Goal: Information Seeking & Learning: Learn about a topic

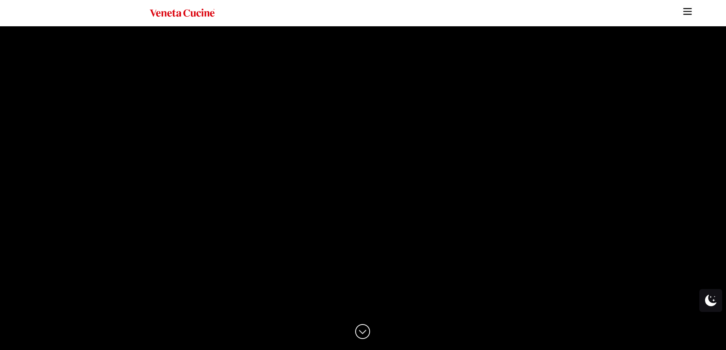
click at [693, 10] on img "Site" at bounding box center [687, 11] width 11 height 11
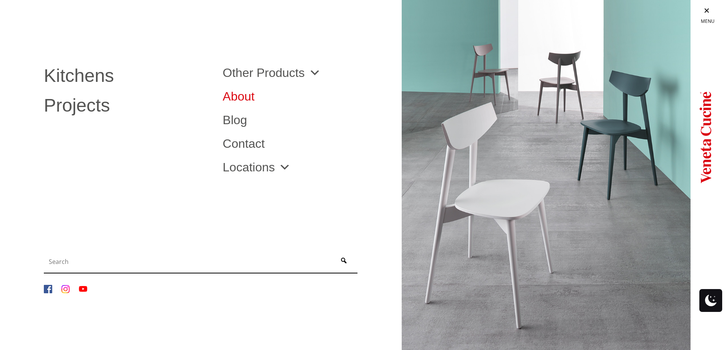
click at [243, 100] on link "About" at bounding box center [305, 96] width 167 height 12
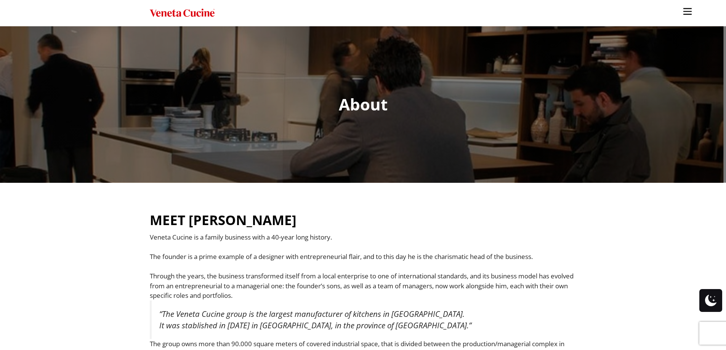
click at [200, 13] on img "Site" at bounding box center [182, 13] width 65 height 11
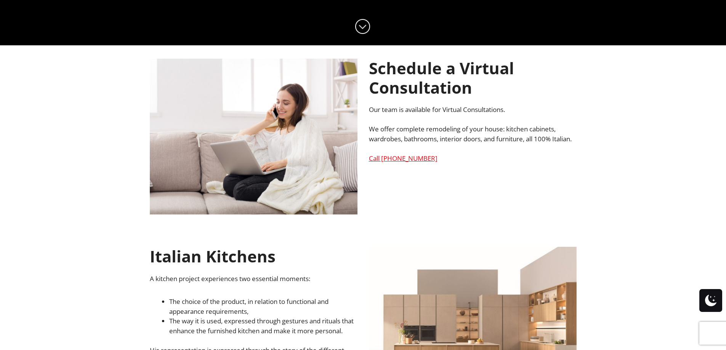
scroll to position [305, 0]
